Goal: Communication & Community: Answer question/provide support

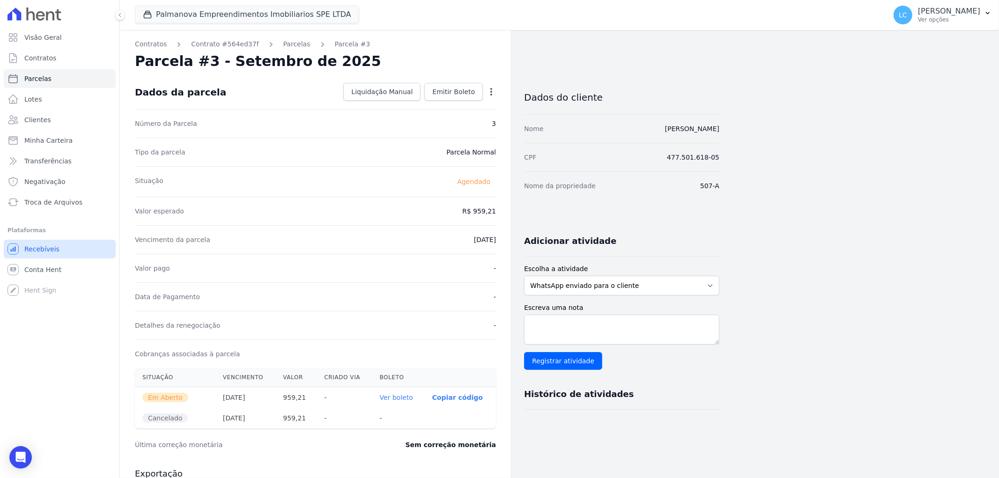
scroll to position [258, 0]
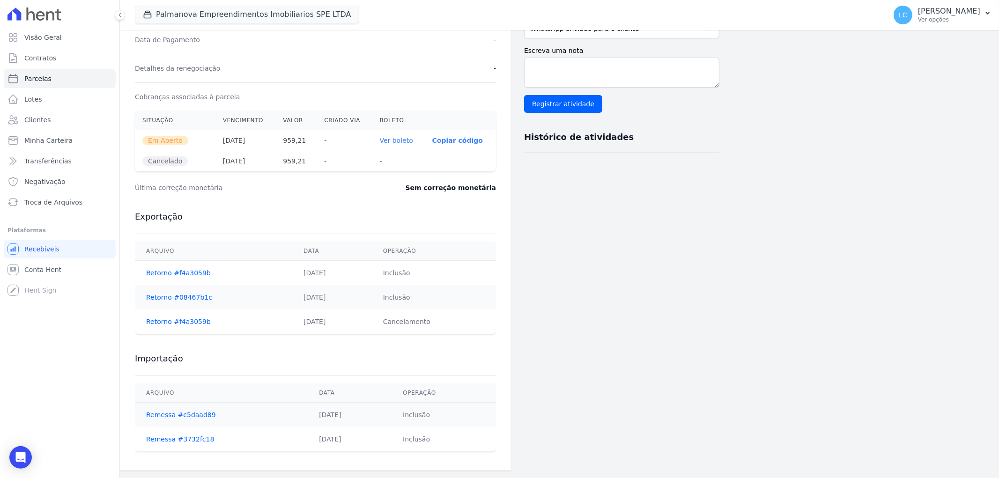
click at [45, 16] on icon at bounding box center [34, 13] width 54 height 13
click at [19, 458] on icon "Open Intercom Messenger" at bounding box center [20, 457] width 11 height 12
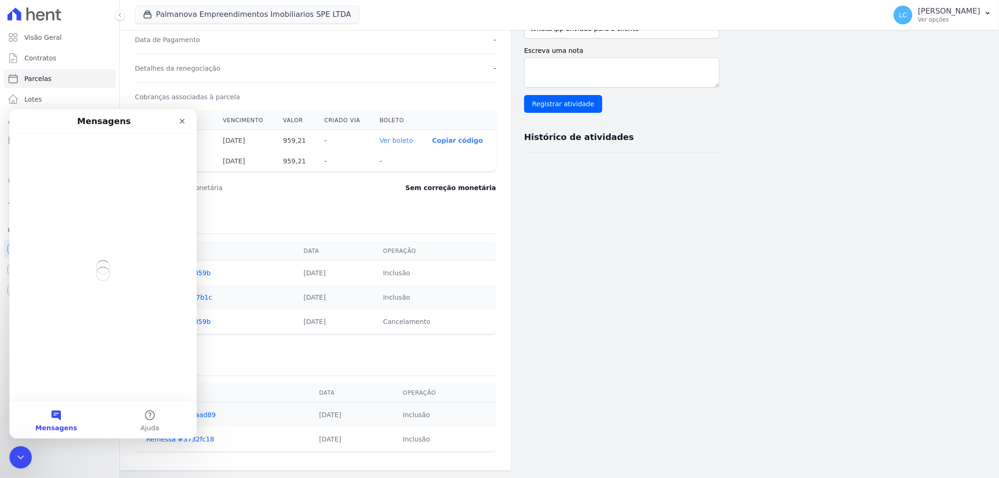
scroll to position [0, 0]
click at [56, 416] on button "Mensagens" at bounding box center [56, 419] width 94 height 37
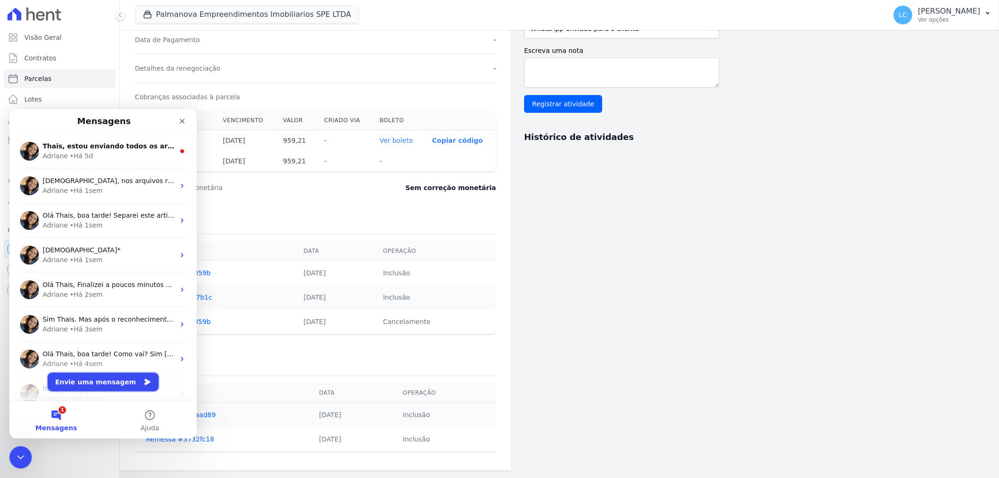
click at [102, 381] on button "Envie uma mensagem" at bounding box center [103, 381] width 111 height 19
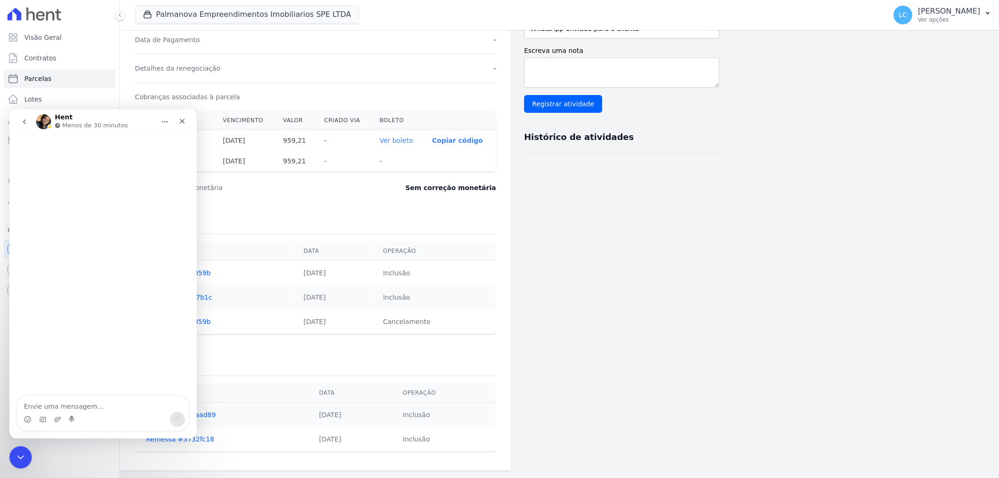
click at [78, 407] on textarea "Envie uma mensagem..." at bounding box center [102, 404] width 171 height 16
type textarea "n"
type textarea "boa tarde"
type textarea "tudo"
type textarea "tudo bem?"
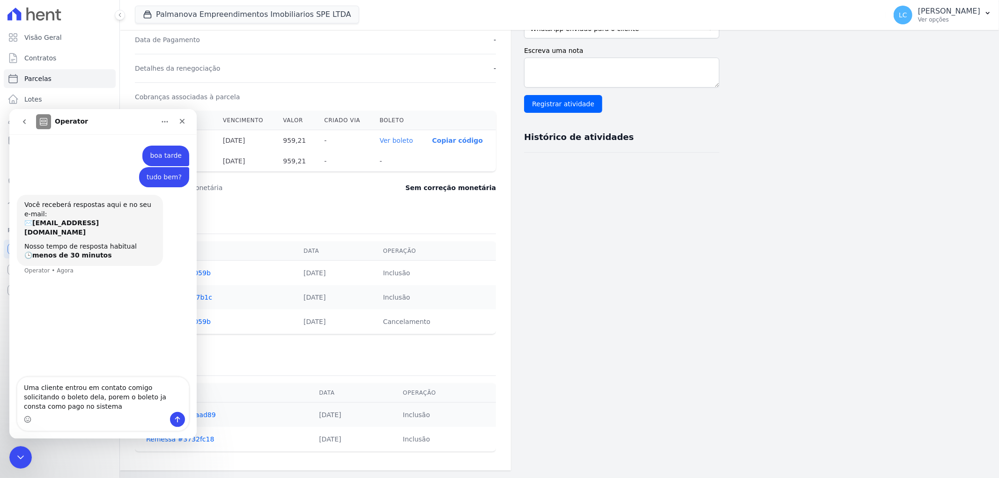
type textarea "Uma cliente entrou em contato comigo solicitando o boleto dela, porem o boleto …"
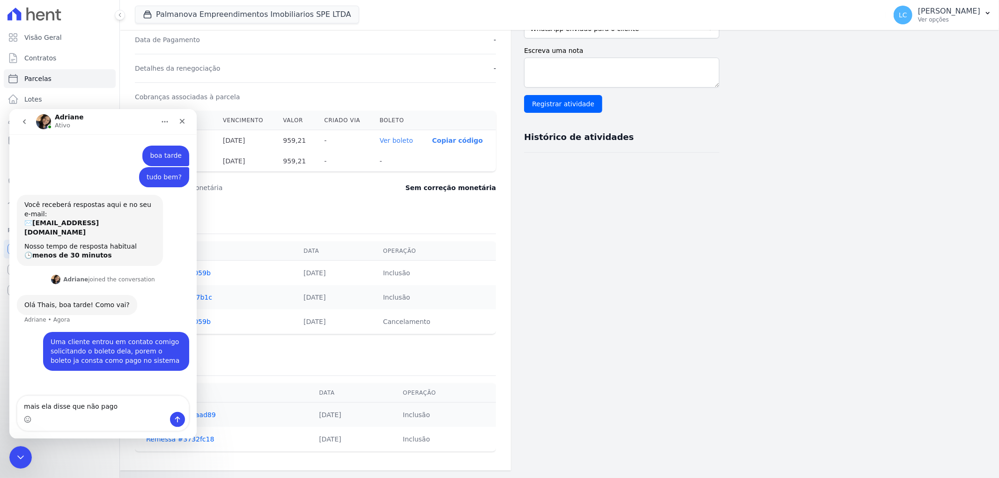
type textarea "mais ela disse que não pagou"
type textarea "e não consta nada no extrato do banco dela"
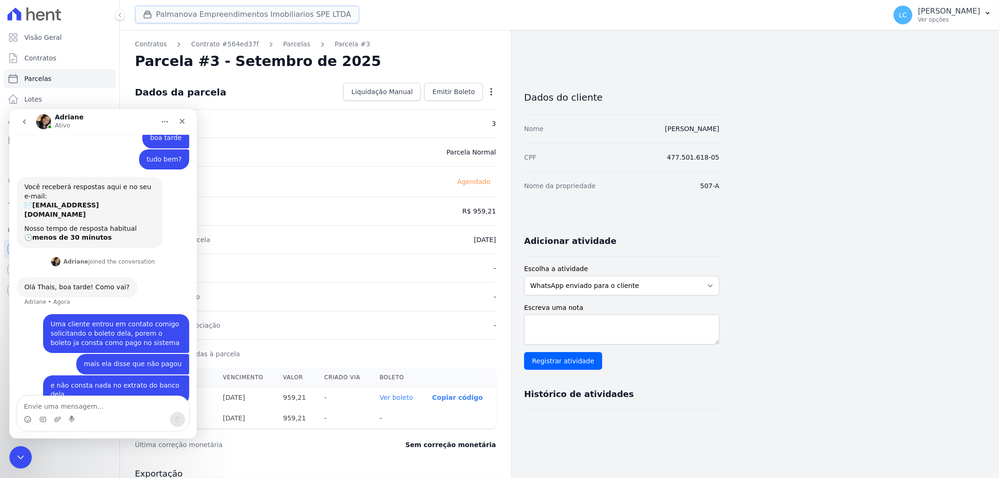
click at [203, 21] on button "Palmanova Empreendimentos Imobiliarios SPE LTDA" at bounding box center [247, 15] width 224 height 18
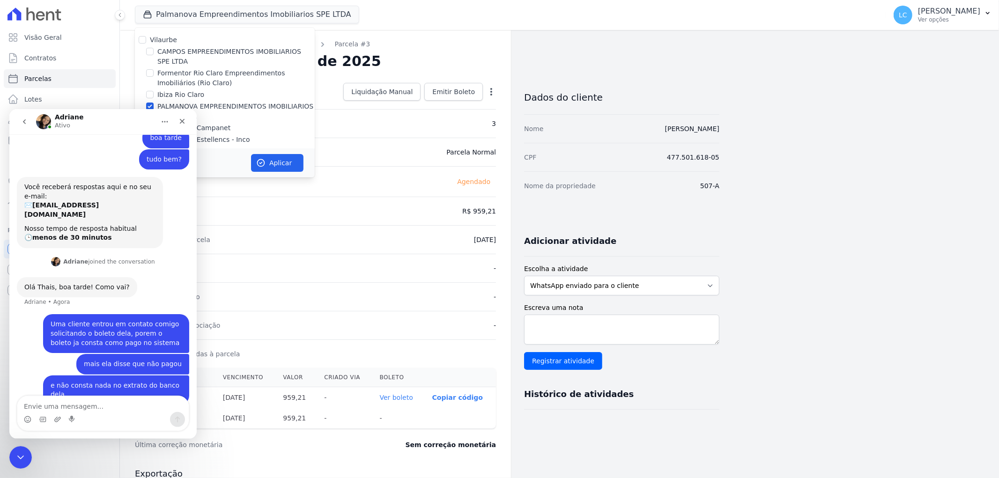
click at [179, 53] on label "CAMPOS EMPREENDIMENTOS IMOBILIARIOS SPE LTDA" at bounding box center [235, 57] width 157 height 20
click at [154, 53] on input "CAMPOS EMPREENDIMENTOS IMOBILIARIOS SPE LTDA" at bounding box center [149, 51] width 7 height 7
checkbox input "true"
click at [283, 165] on button "Aplicar" at bounding box center [277, 163] width 52 height 18
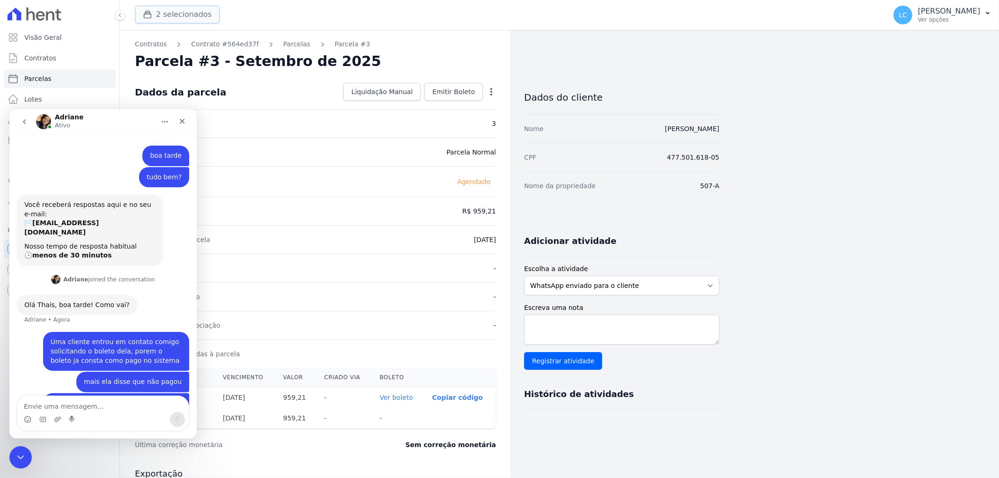
click at [176, 16] on button "2 selecionados" at bounding box center [177, 15] width 85 height 18
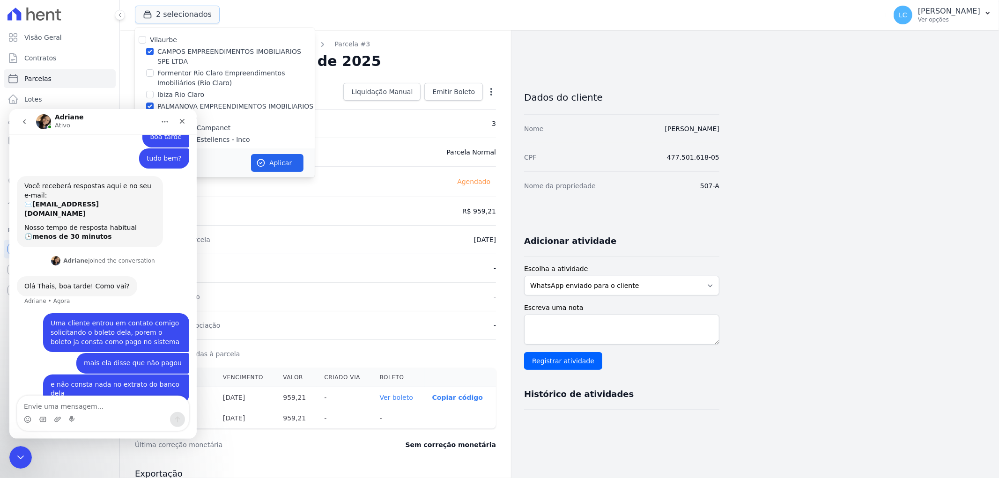
scroll to position [15, 0]
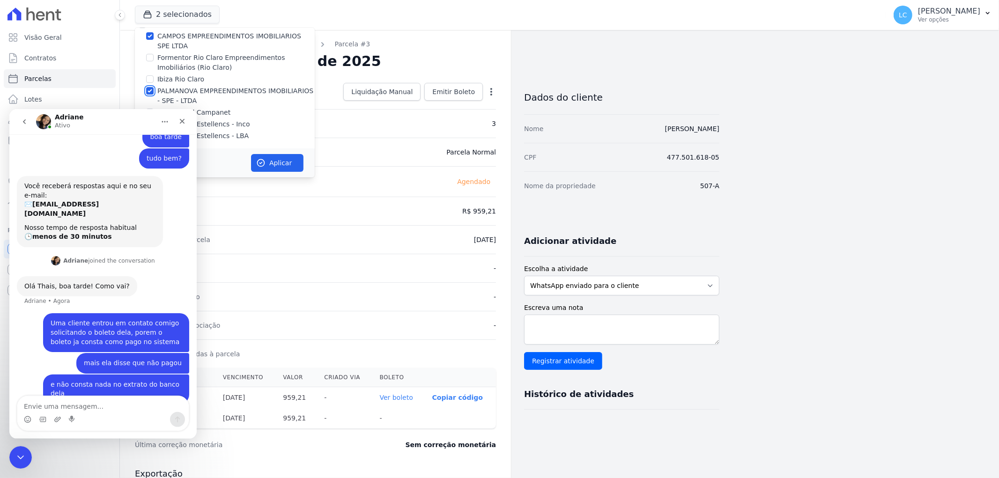
click at [148, 90] on input "PALMANOVA EMPREENDIMENTOS IMOBILIARIOS - SPE - LTDA" at bounding box center [149, 90] width 7 height 7
checkbox input "false"
click at [279, 160] on button "Aplicar" at bounding box center [277, 163] width 52 height 18
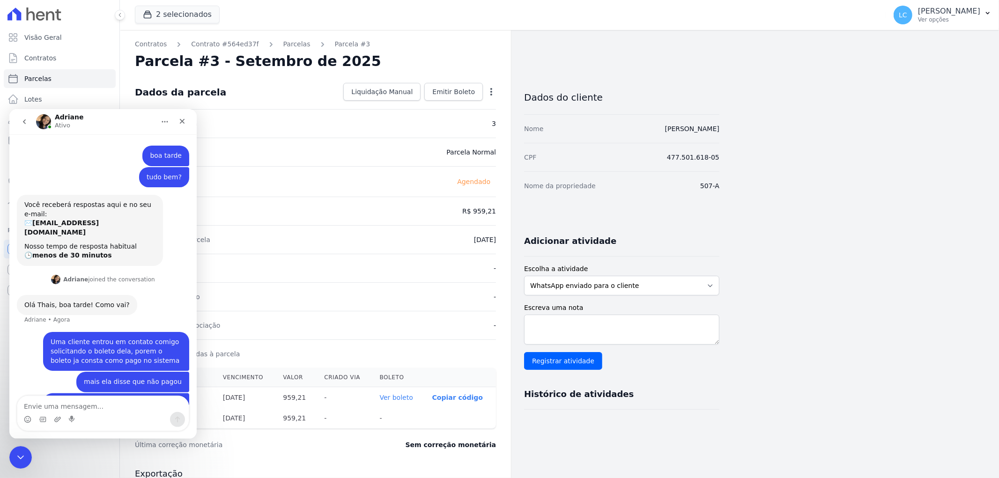
scroll to position [19, 0]
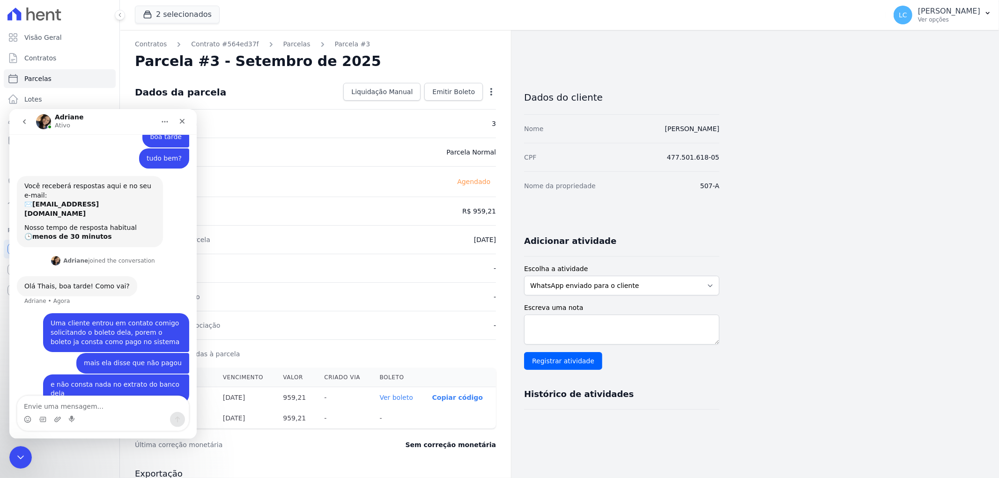
click at [97, 120] on div "[PERSON_NAME]" at bounding box center [95, 121] width 119 height 16
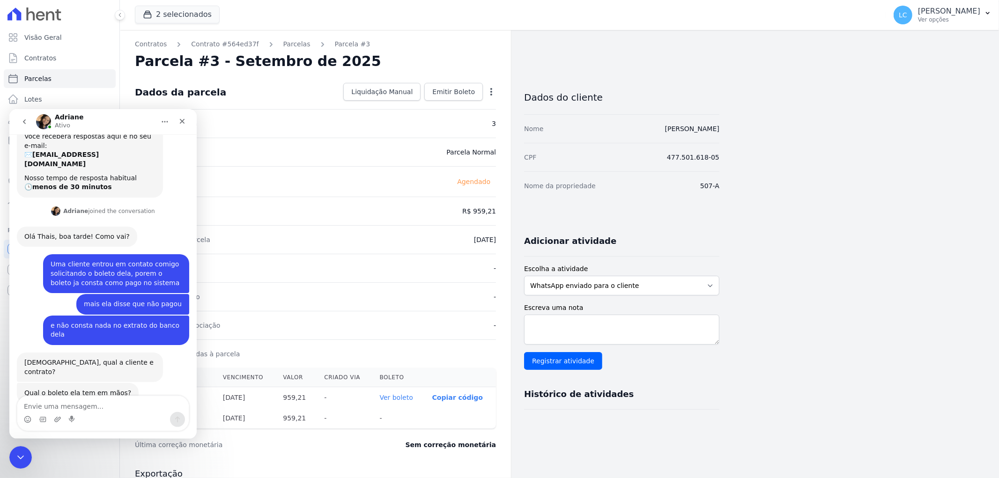
scroll to position [67, 0]
click at [96, 406] on textarea "Envie uma mensagem..." at bounding box center [102, 404] width 171 height 16
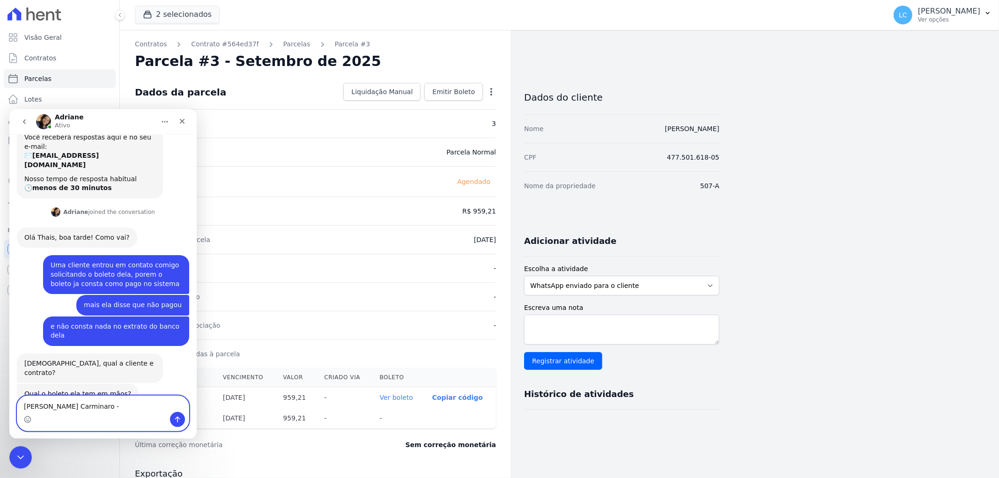
type textarea "[PERSON_NAME] Carminaro -"
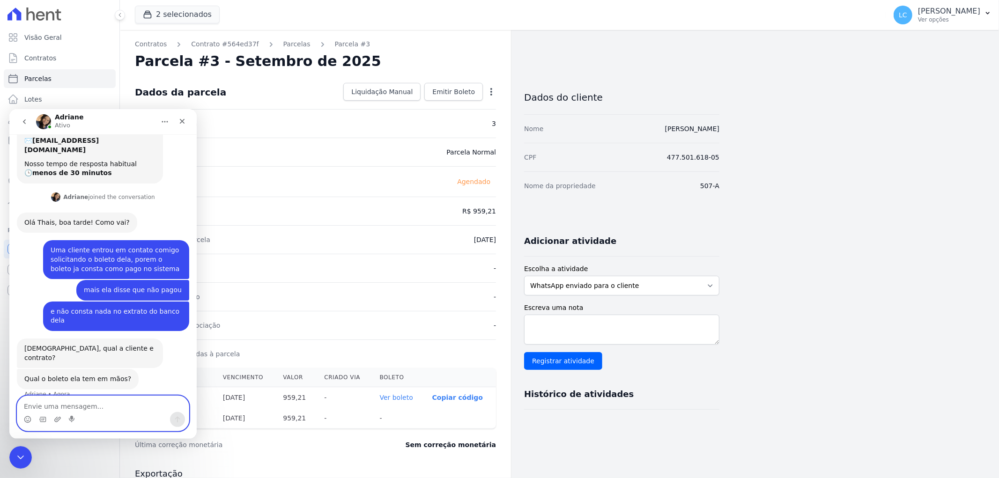
scroll to position [96, 0]
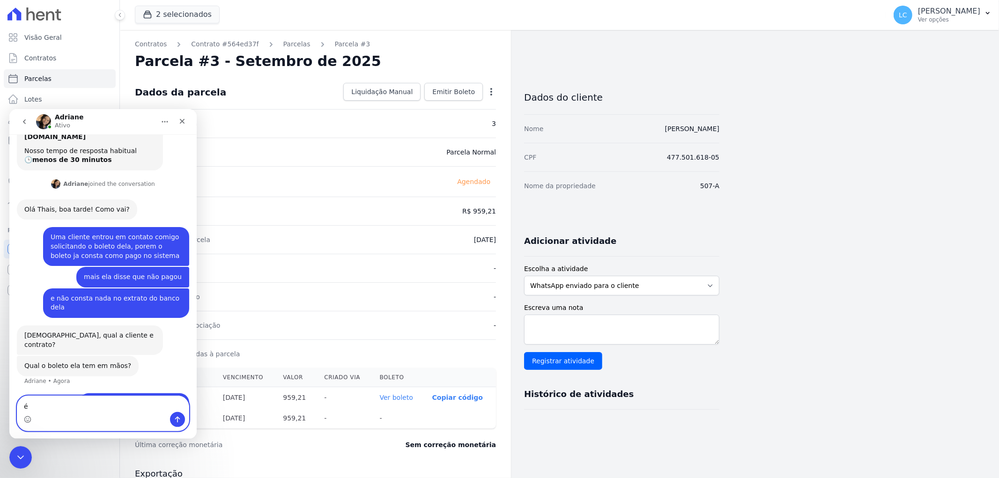
type textarea "é"
type textarea "ela é do campos"
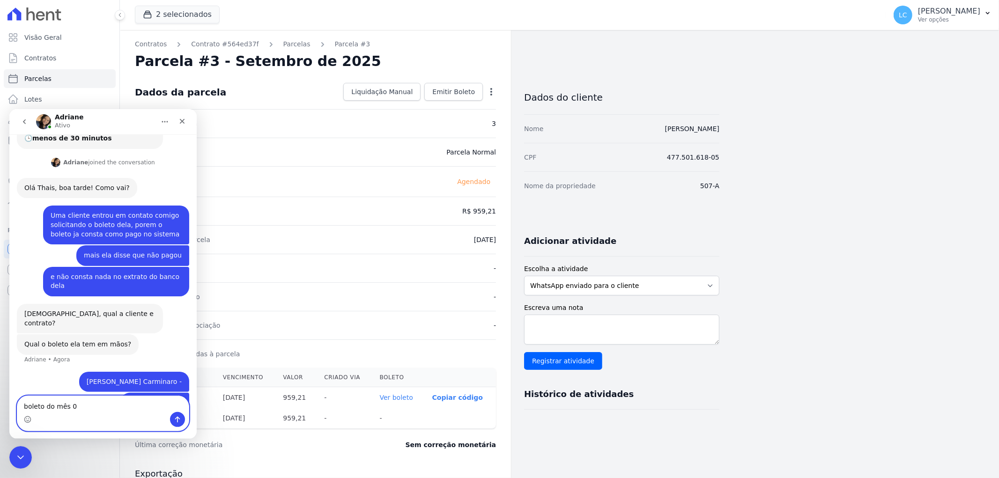
type textarea "boleto do mês 09"
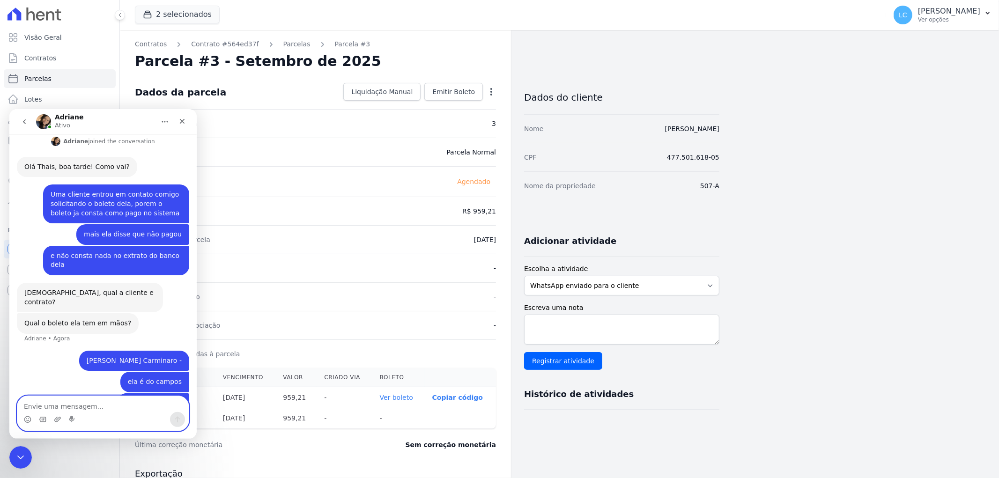
click at [89, 405] on textarea "Envie uma mensagem..." at bounding box center [102, 404] width 171 height 16
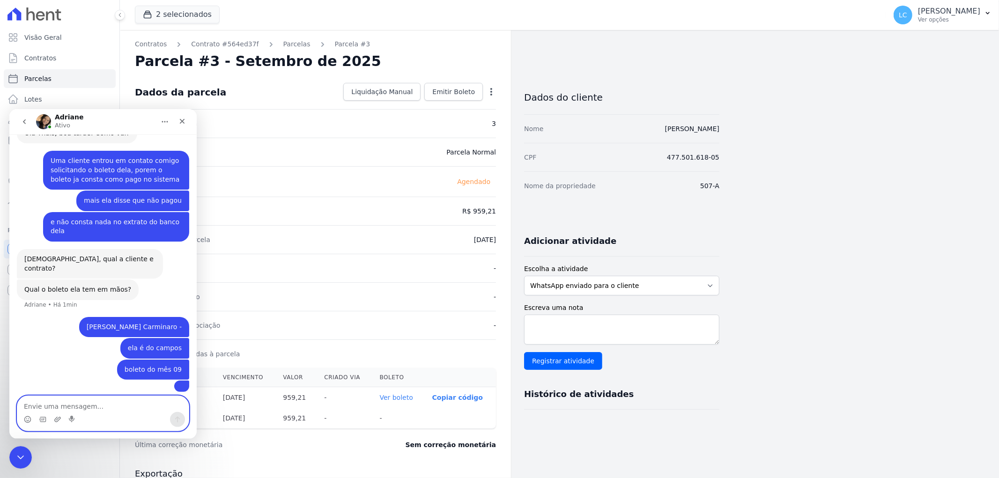
scroll to position [198, 0]
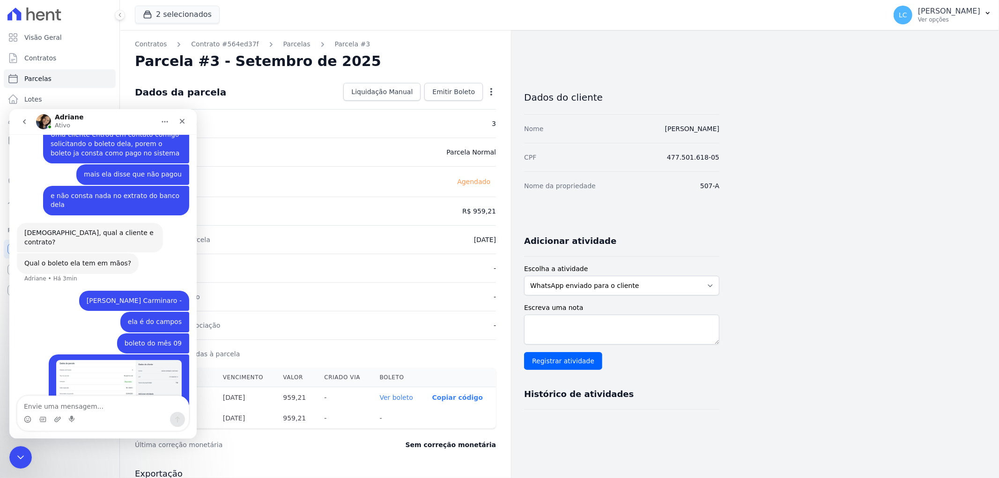
click at [162, 360] on img "Thais diz…" at bounding box center [119, 384] width 126 height 48
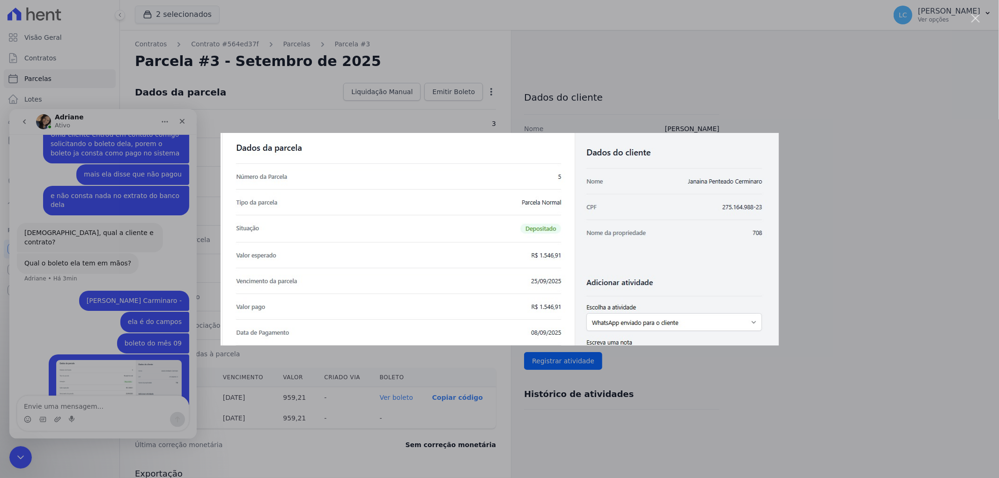
click at [721, 405] on div "Messenger da Intercom" at bounding box center [499, 239] width 999 height 478
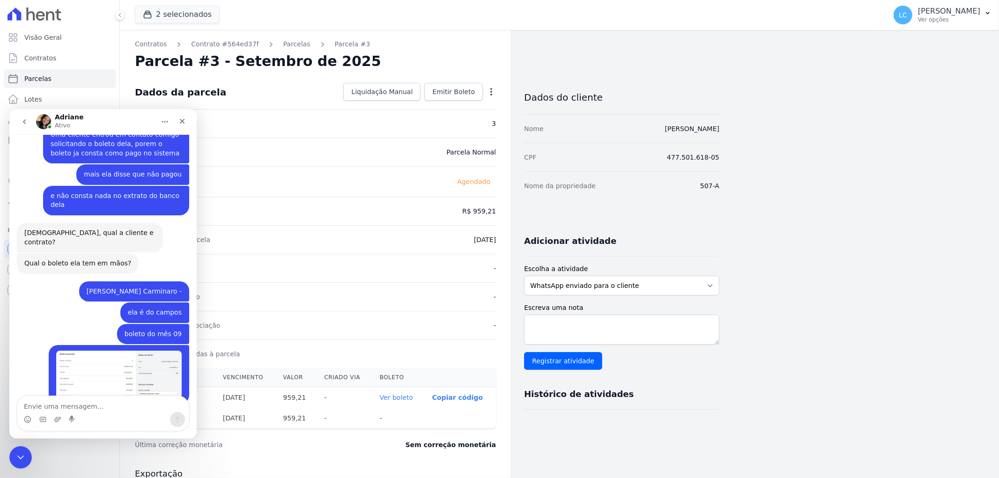
scroll to position [244, 0]
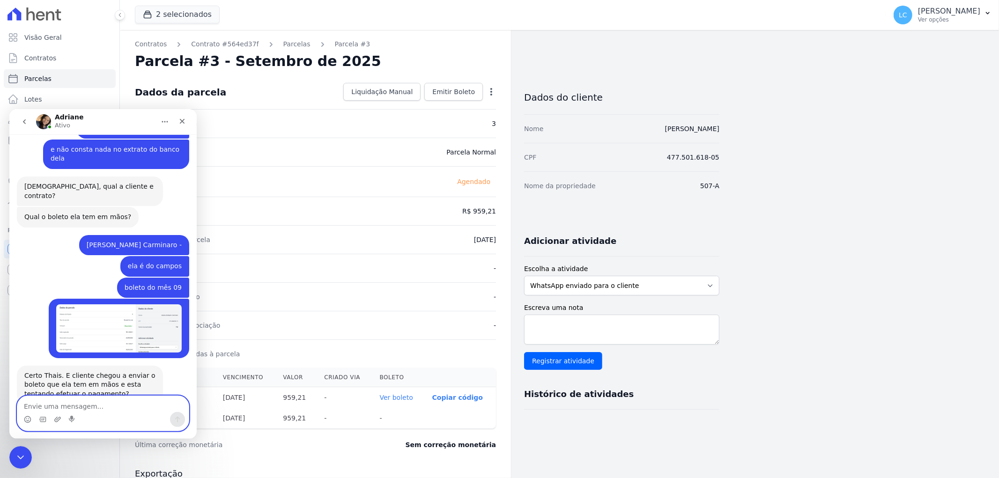
click at [91, 406] on textarea "Envie uma mensagem..." at bounding box center [102, 404] width 171 height 16
type textarea "não"
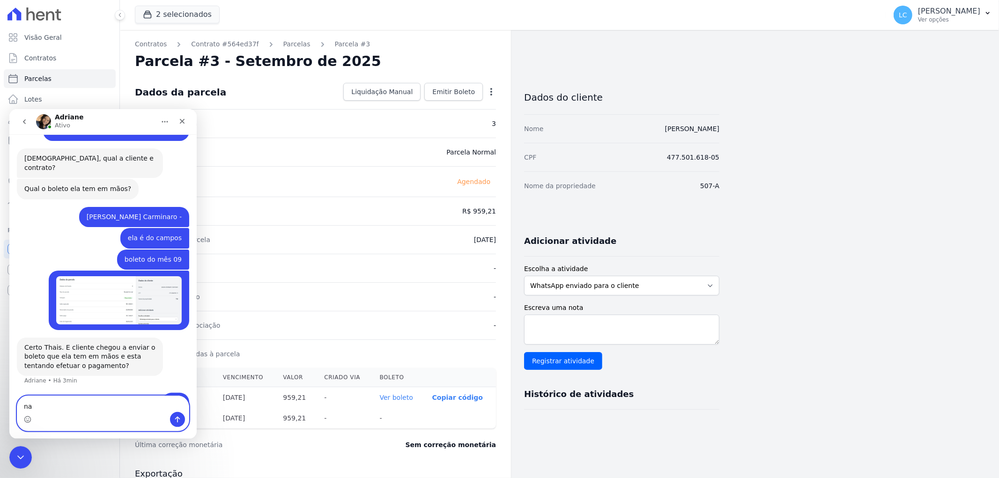
type textarea "n"
click at [46, 77] on span "Parcelas" at bounding box center [37, 78] width 27 height 9
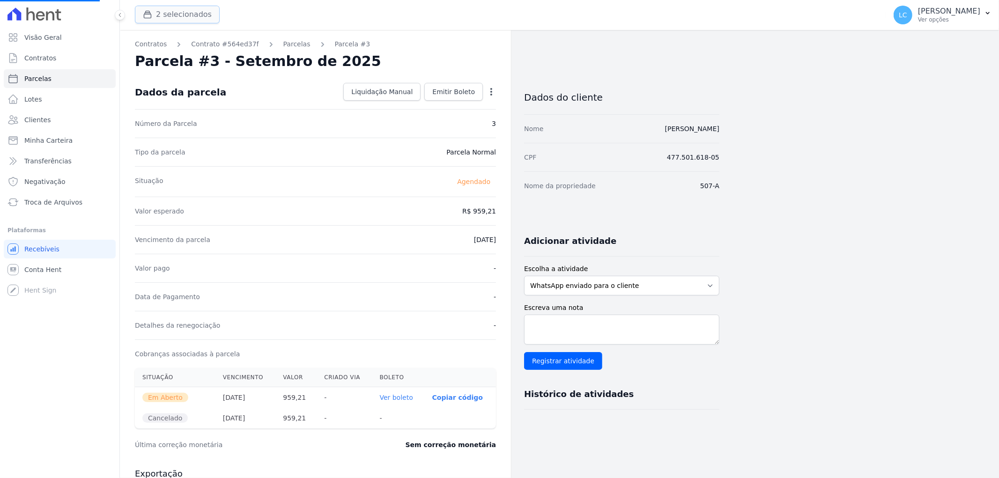
click at [168, 16] on button "2 selecionados" at bounding box center [177, 15] width 85 height 18
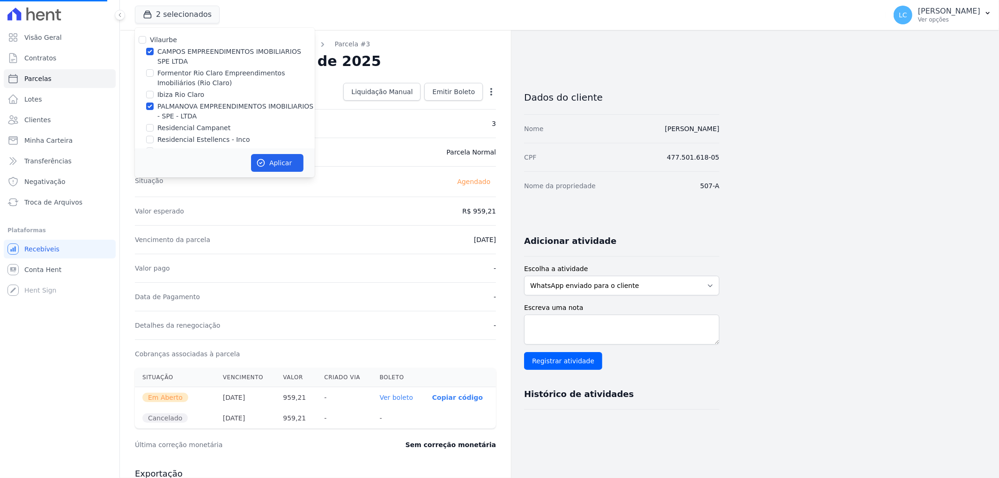
select select
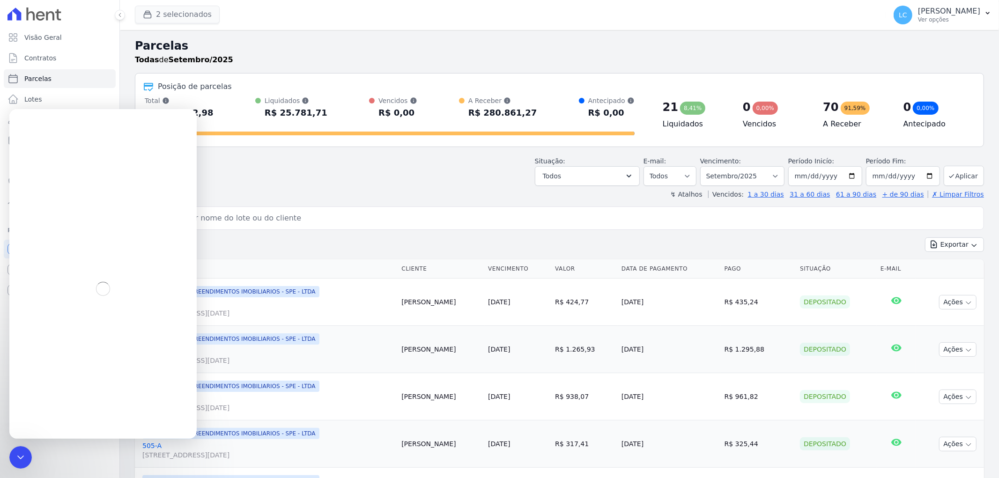
click at [158, 20] on button "2 selecionados" at bounding box center [177, 15] width 85 height 18
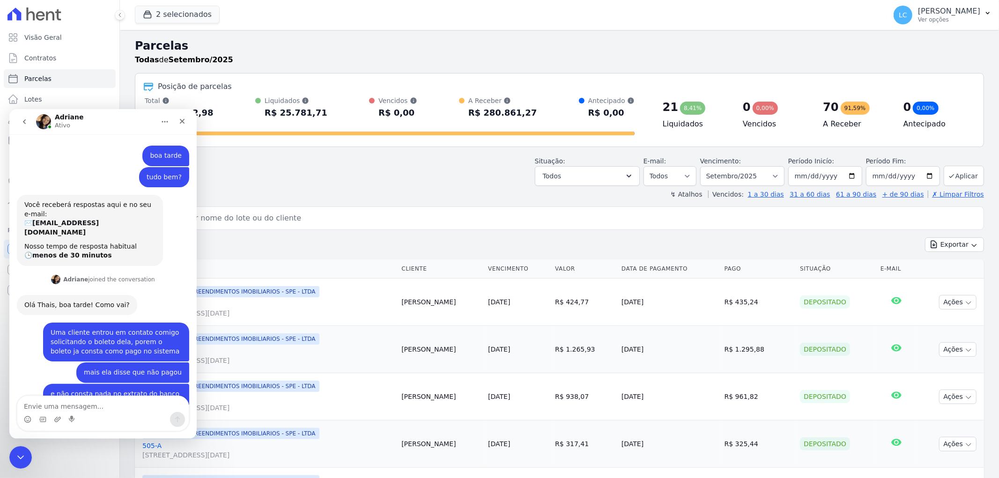
scroll to position [273, 0]
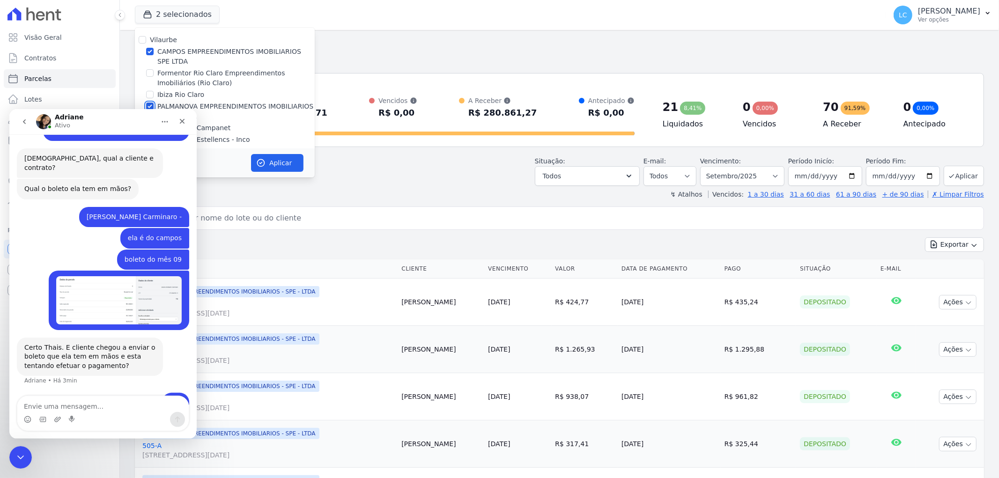
click at [148, 104] on input "PALMANOVA EMPREENDIMENTOS IMOBILIARIOS - SPE - LTDA" at bounding box center [149, 106] width 7 height 7
checkbox input "false"
click at [276, 161] on button "Aplicar" at bounding box center [277, 163] width 52 height 18
select select
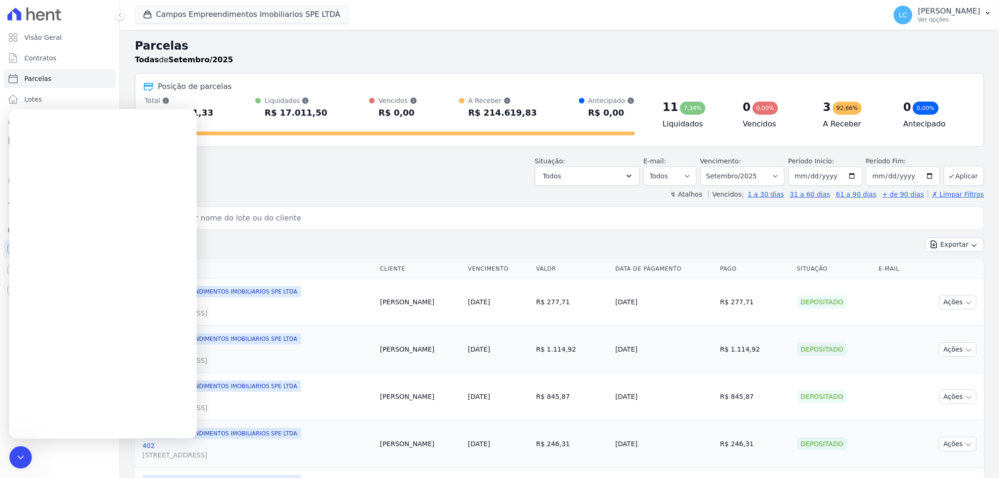
scroll to position [0, 0]
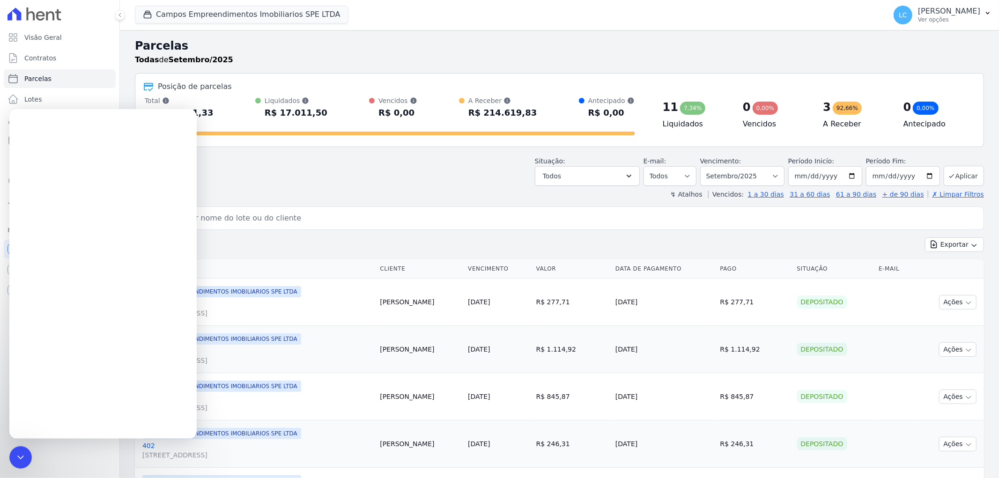
click at [313, 220] on input "search" at bounding box center [566, 218] width 828 height 19
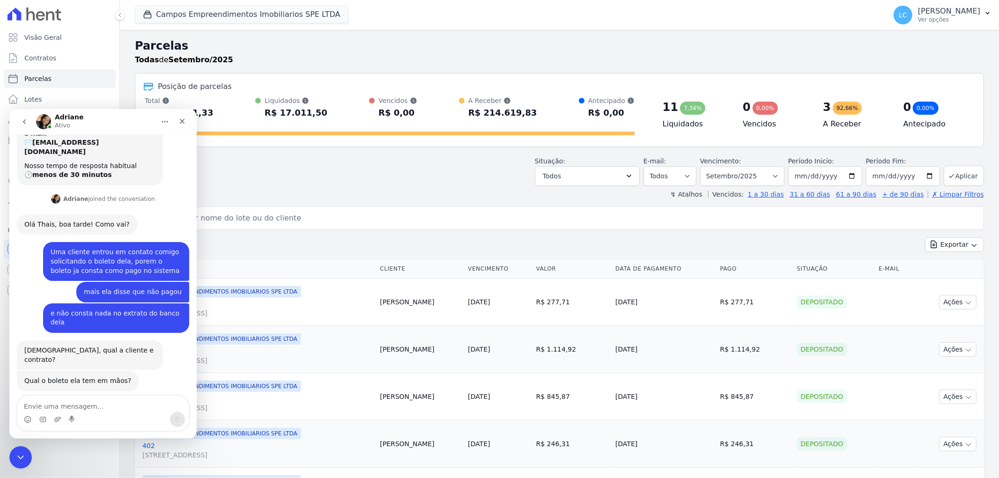
scroll to position [273, 0]
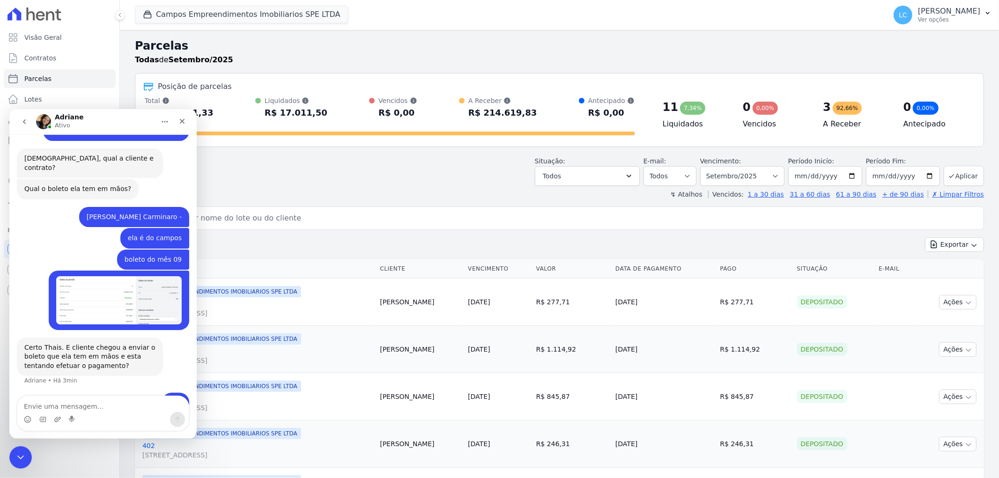
click at [313, 220] on input "search" at bounding box center [566, 218] width 828 height 19
click at [102, 406] on textarea "Envie uma mensagem..." at bounding box center [102, 404] width 171 height 16
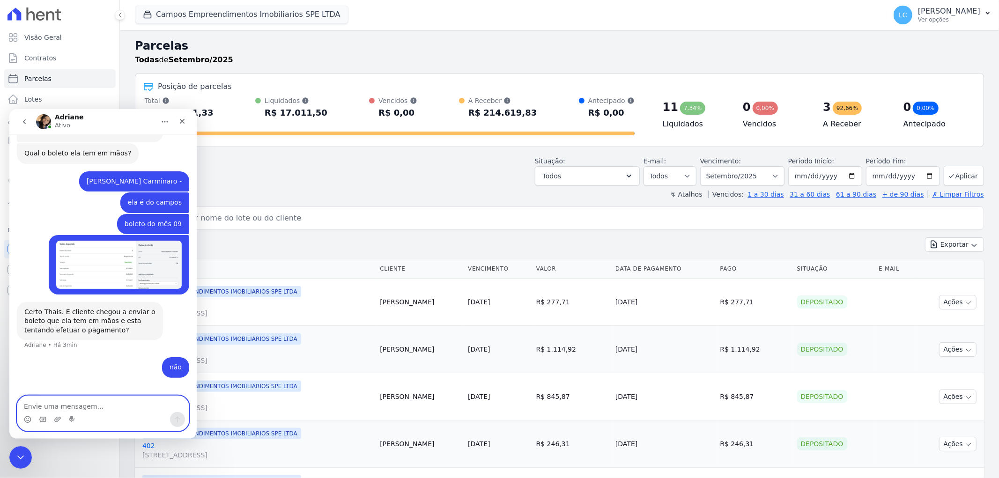
type textarea "e"
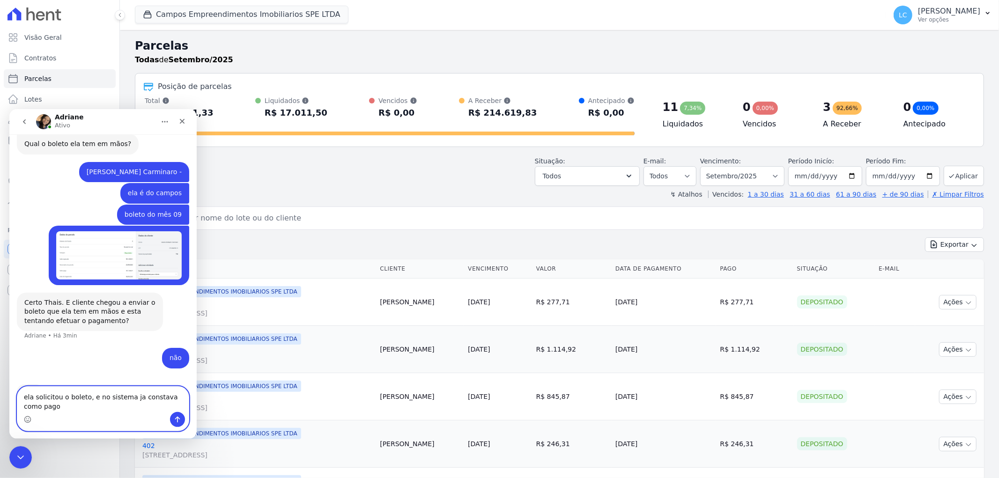
type textarea "ela solicitou o boleto, e no sistema ja constava como pago"
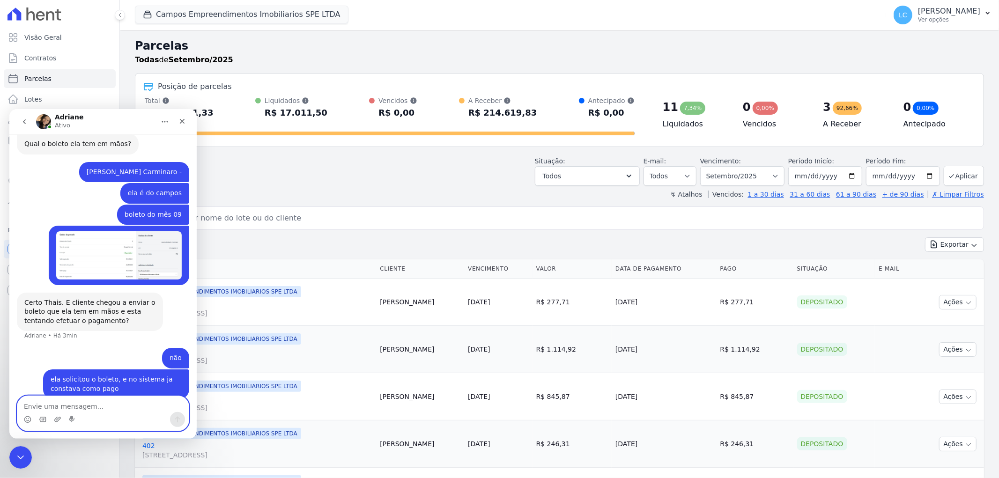
scroll to position [339, 0]
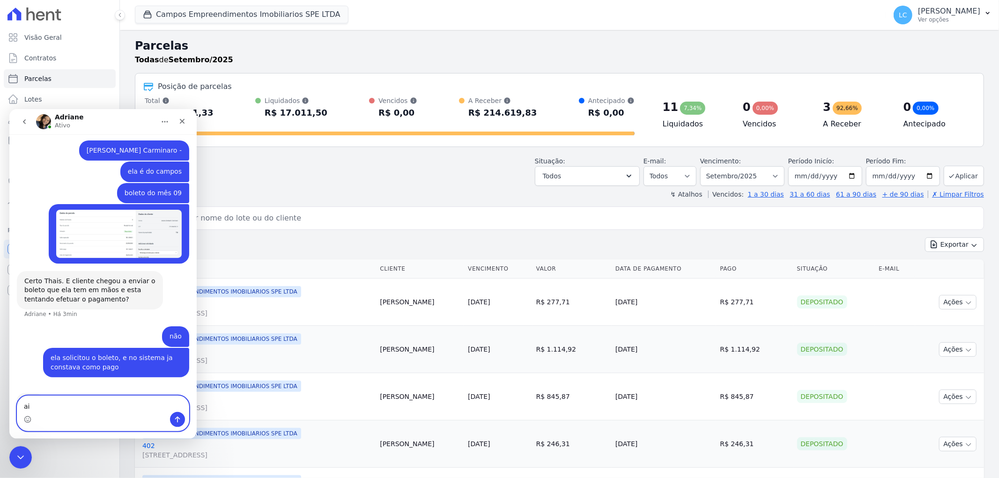
type textarea "a"
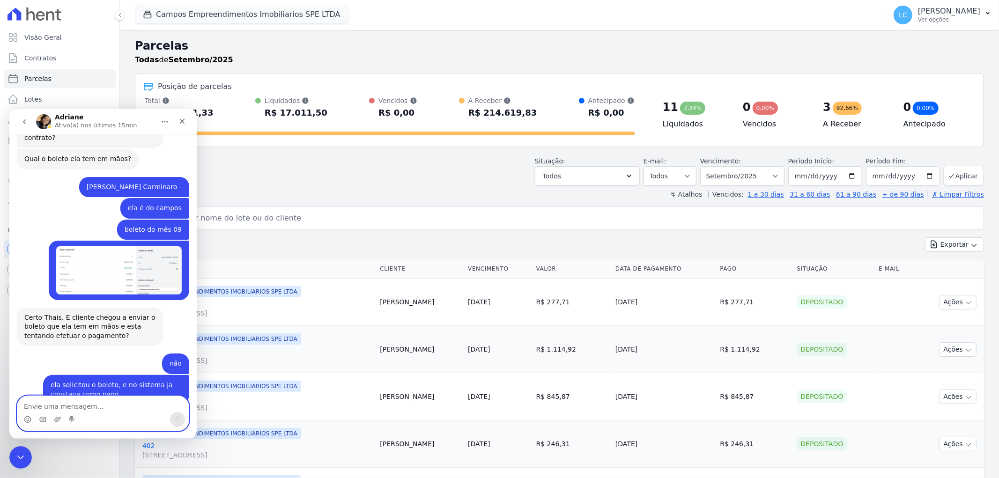
scroll to position [398, 0]
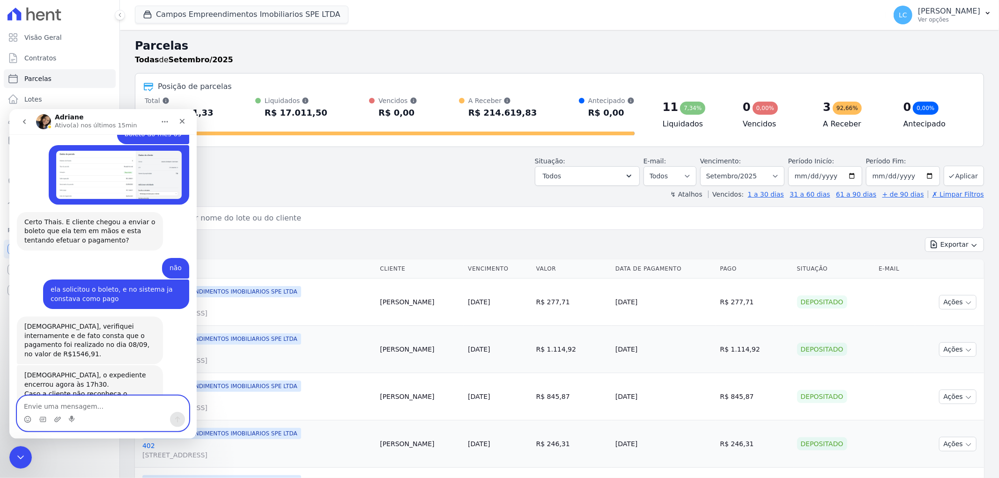
click at [93, 404] on textarea "Envie uma mensagem..." at bounding box center [102, 404] width 171 height 16
type textarea "ela não reconhece o pagamento"
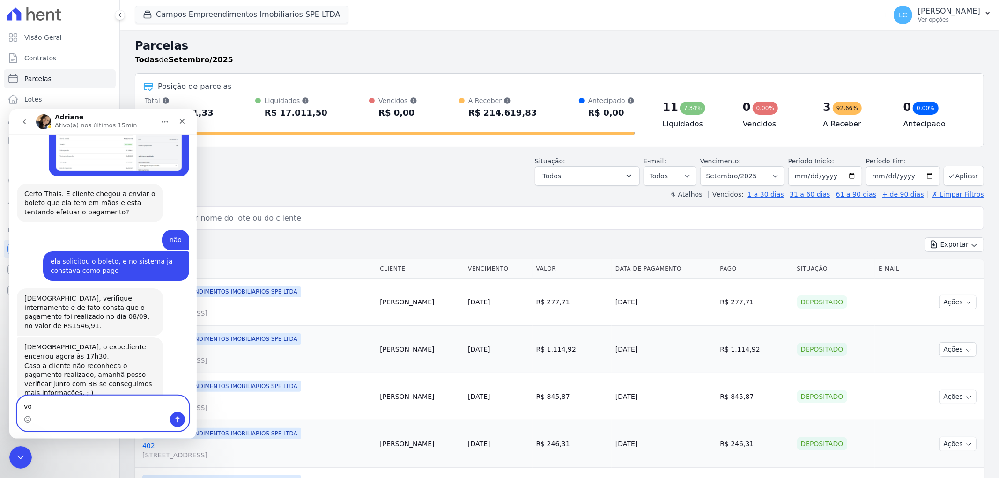
type textarea "v"
type textarea "aguardo ate amanha então"
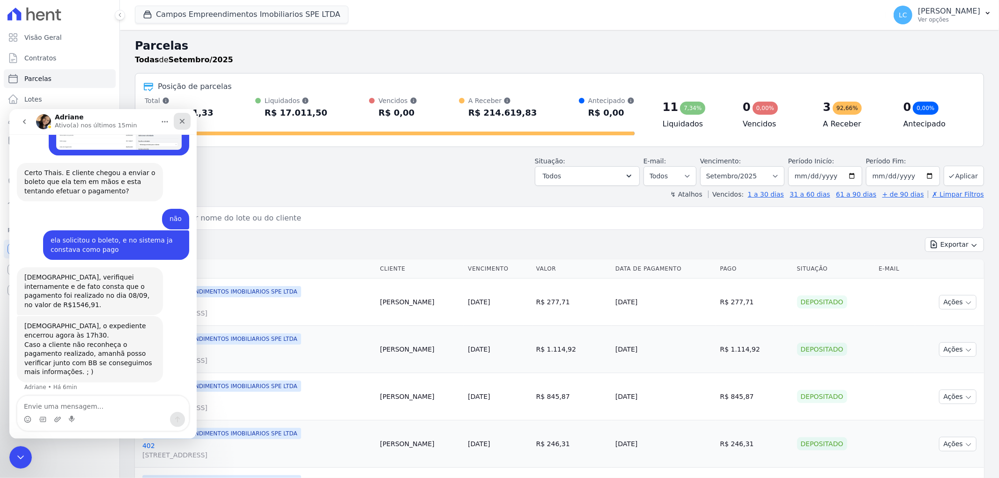
click at [182, 120] on icon "Fechar" at bounding box center [182, 120] width 5 height 5
